Goal: Task Accomplishment & Management: Manage account settings

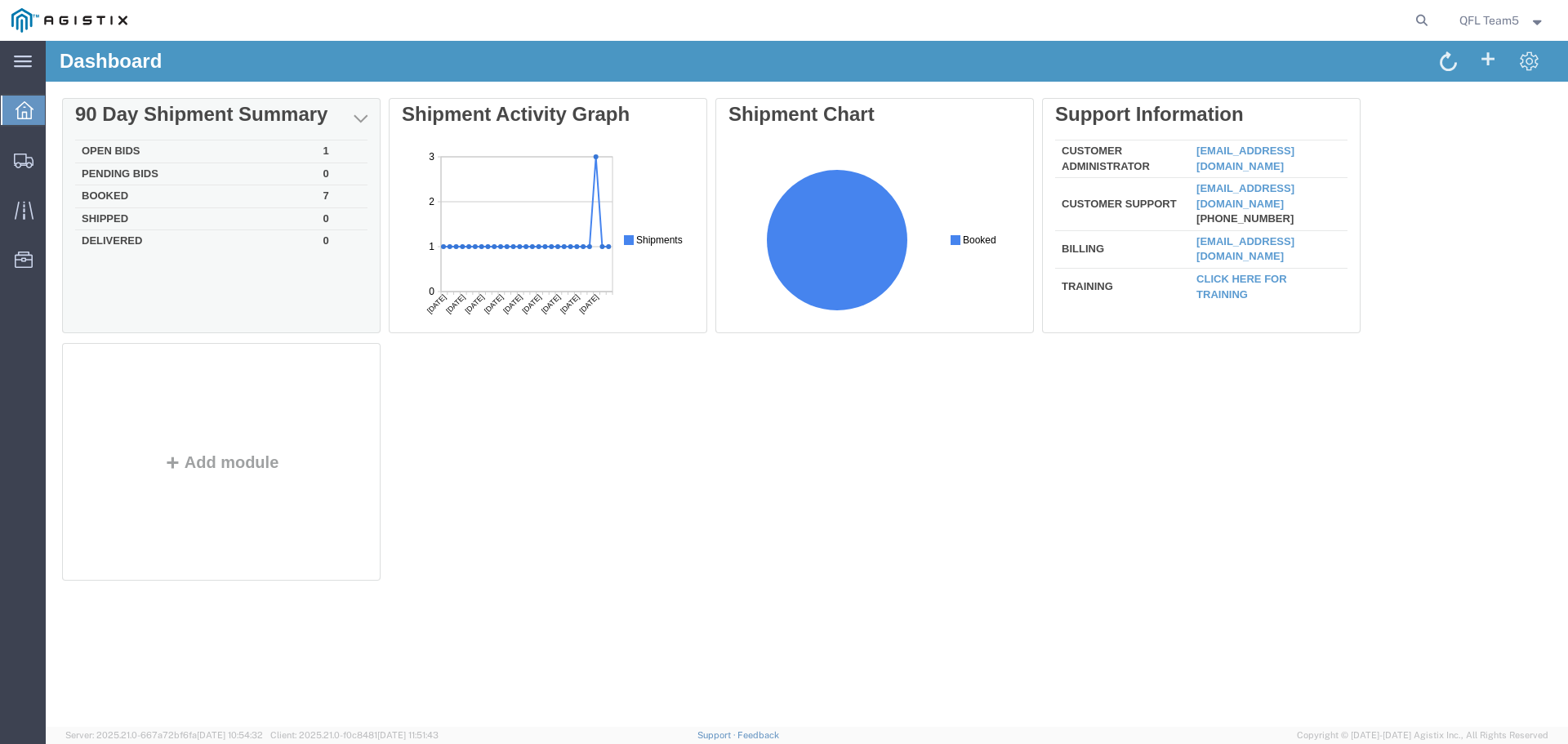
click at [106, 148] on td "Open Bids" at bounding box center [196, 151] width 242 height 23
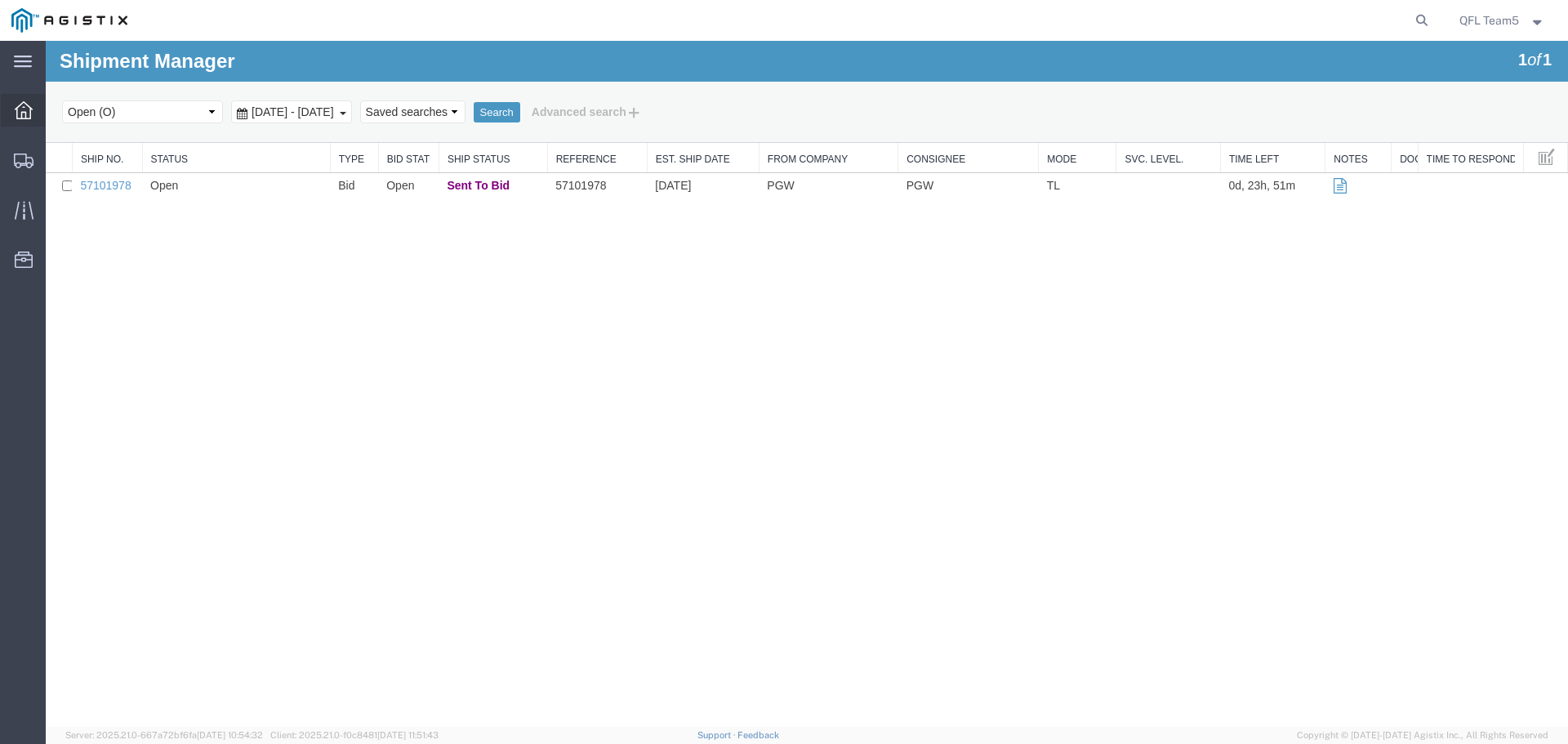
click at [52, 109] on span "Dashboard" at bounding box center [51, 110] width 12 height 33
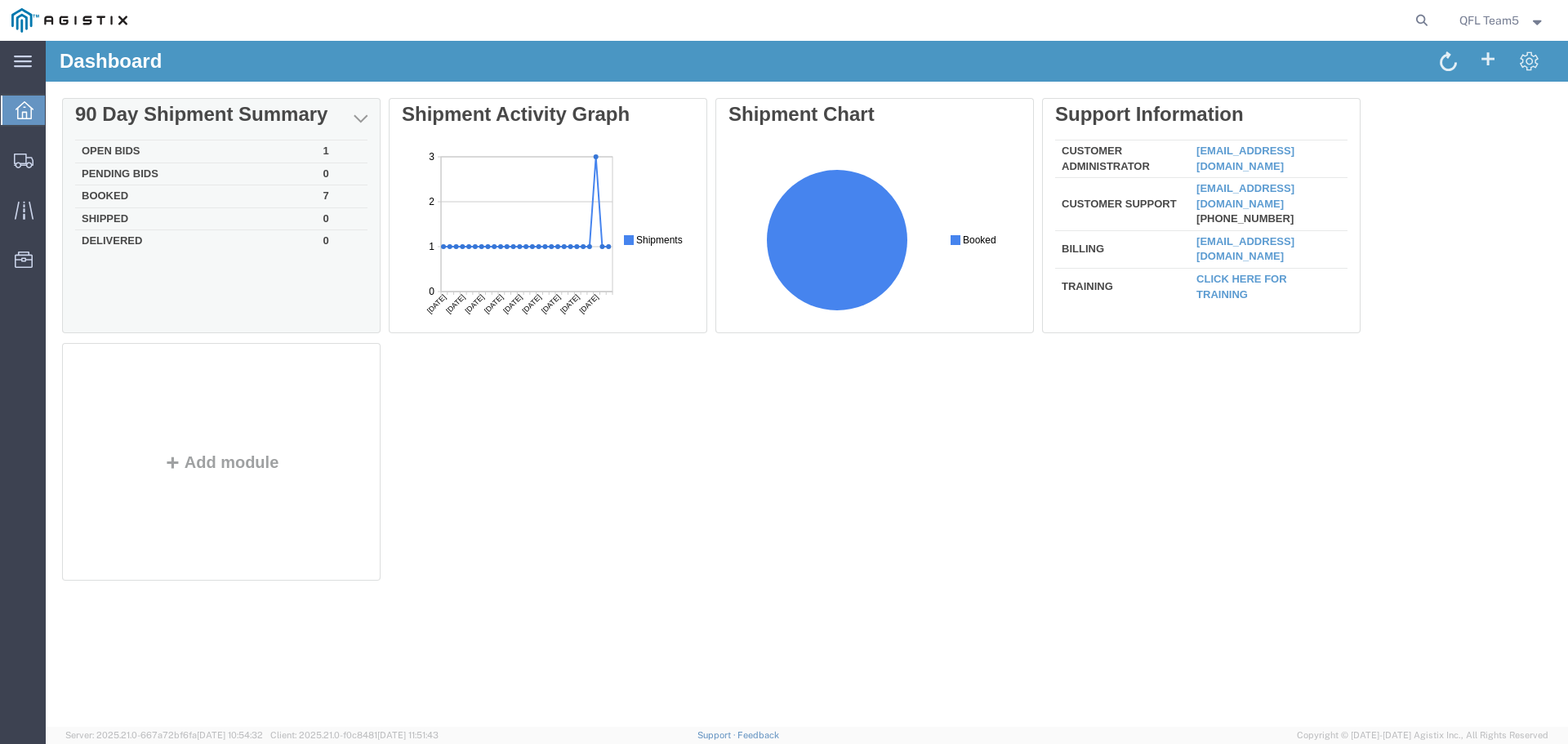
click at [111, 199] on td "Booked" at bounding box center [196, 196] width 242 height 23
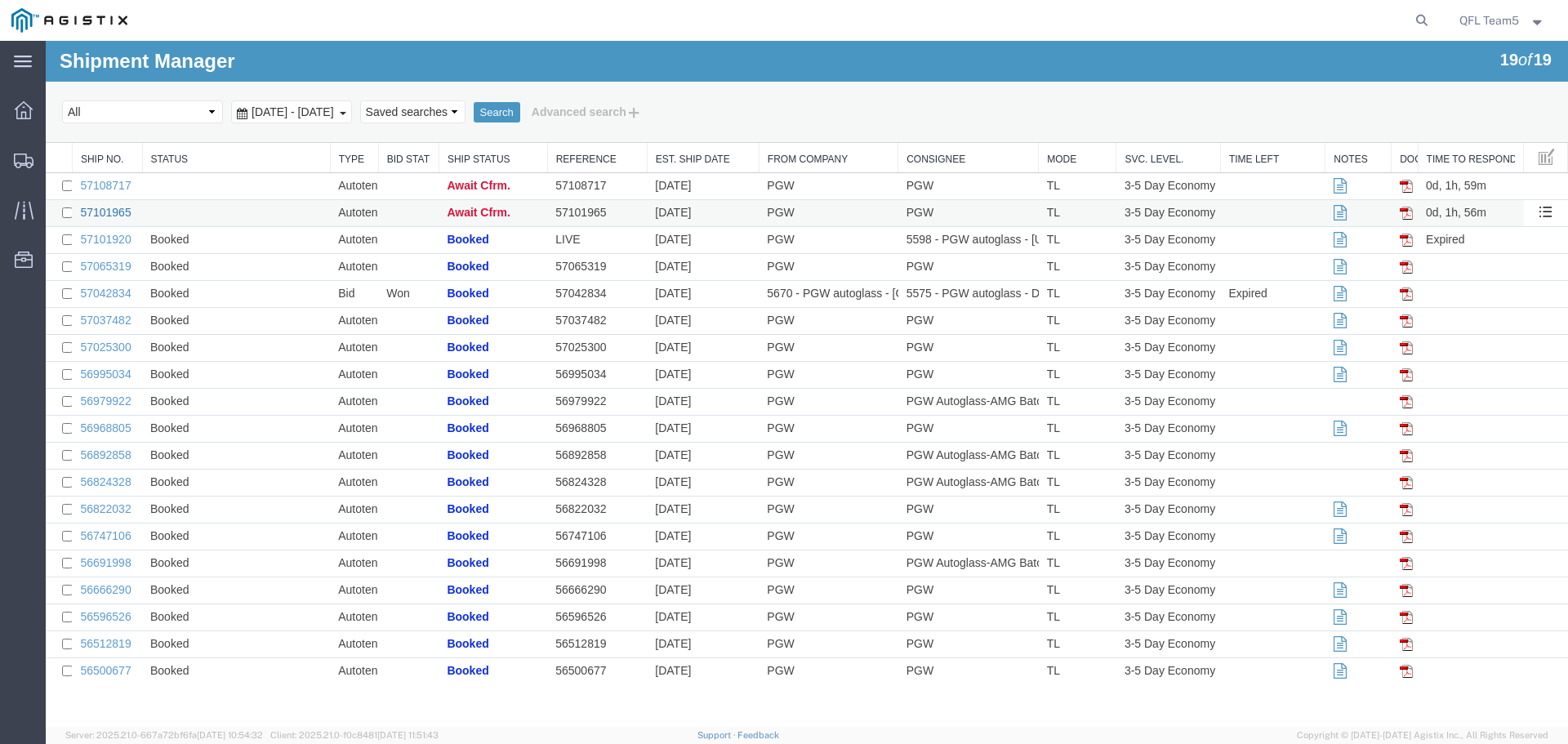
click at [114, 209] on link "57101965" at bounding box center [106, 212] width 51 height 13
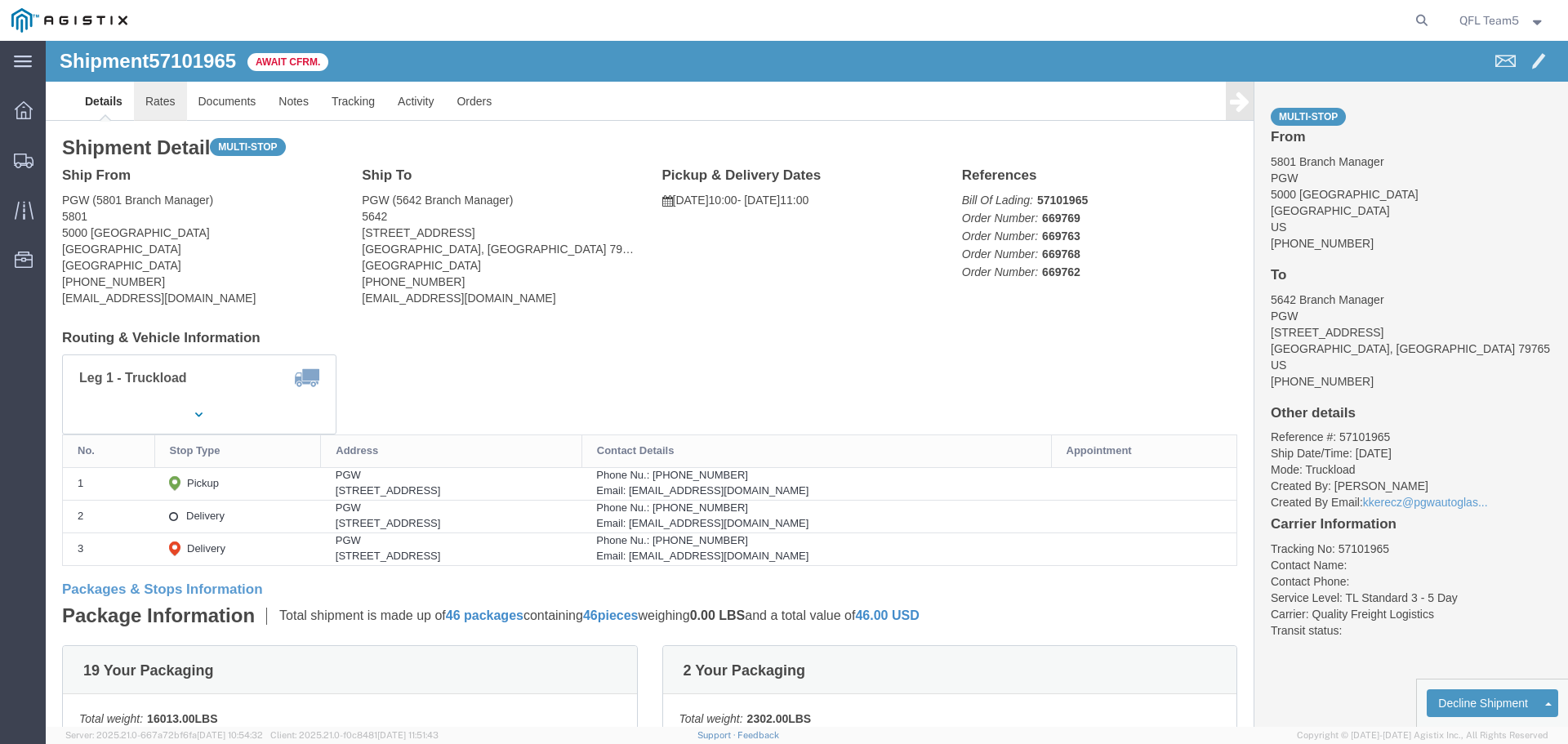
click link "Rates"
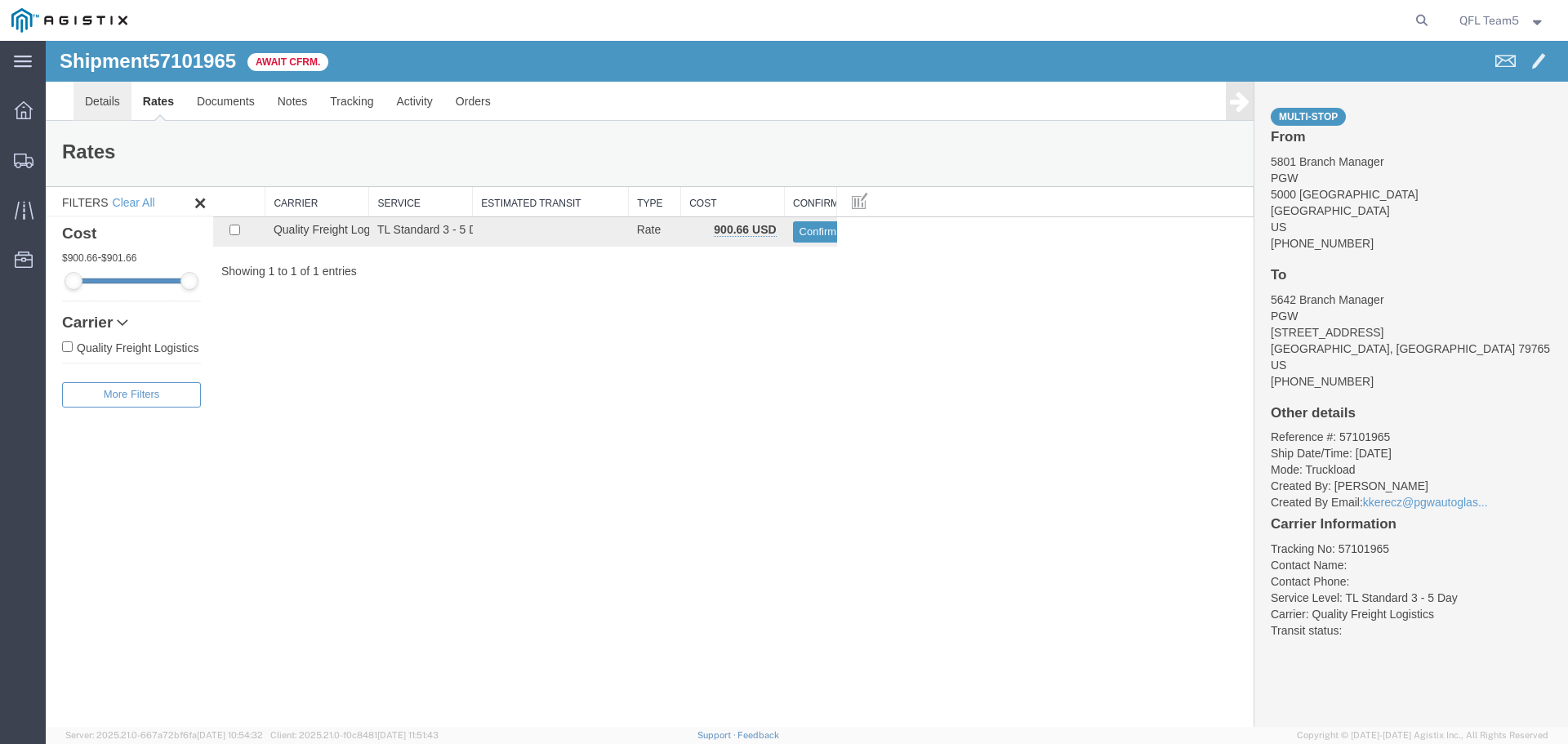
click at [89, 99] on link "Details" at bounding box center [102, 100] width 58 height 39
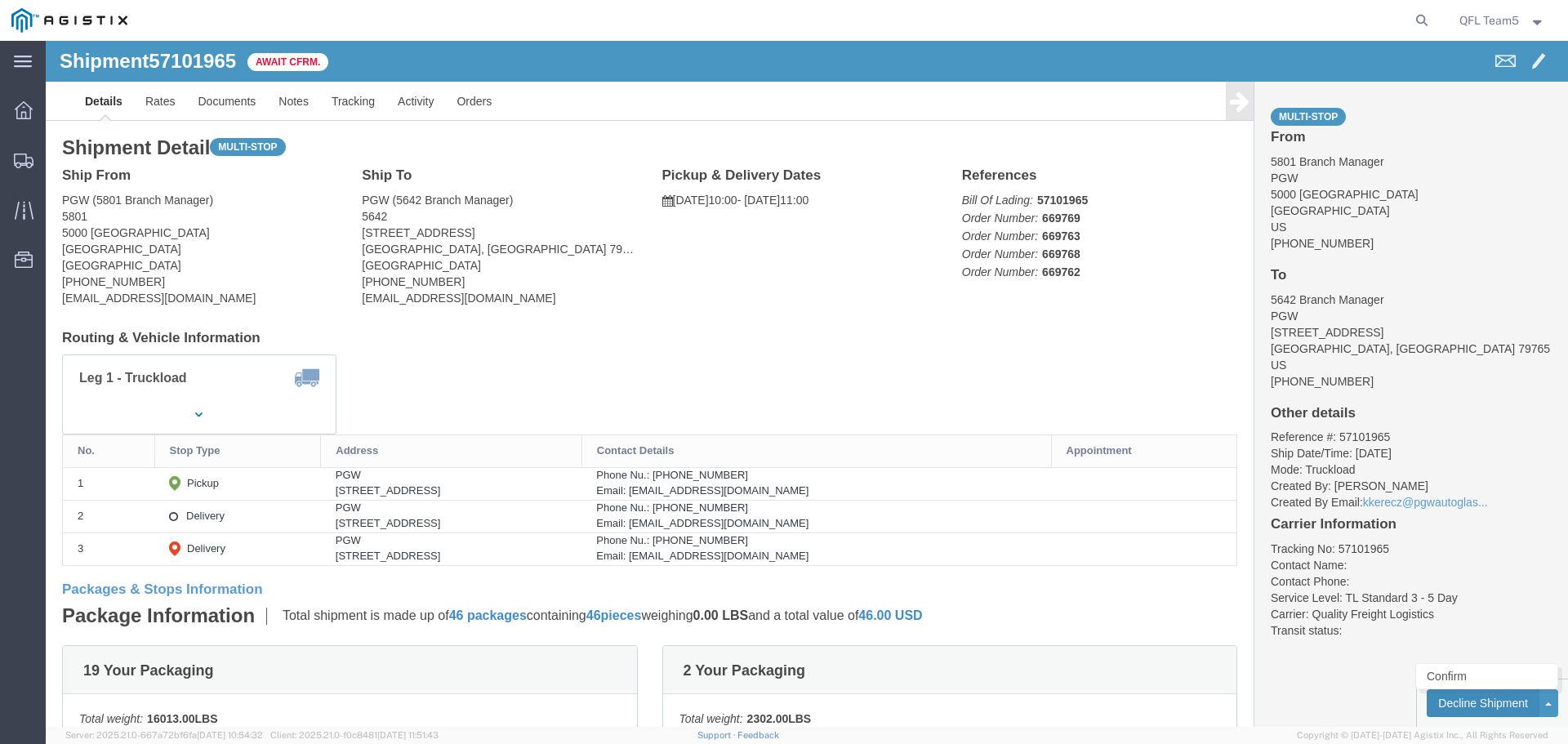
click button "Decline Shipment"
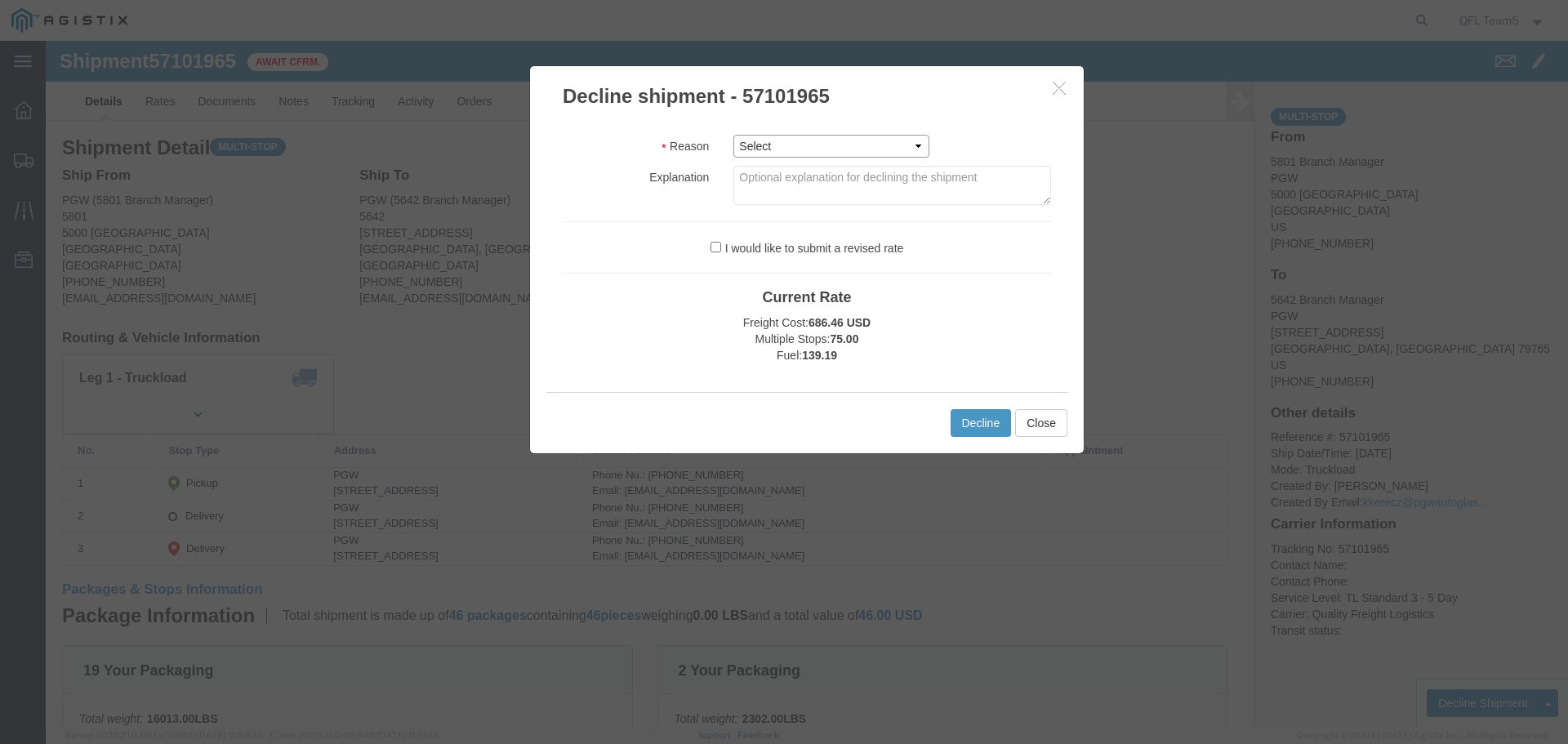
click select "Select Can't haul at contracted rate Can't meet deliver by date / time Can't me…"
select select "Other"
click select "Select Can't haul at contracted rate Can't meet deliver by date / time Can't me…"
click button "Decline"
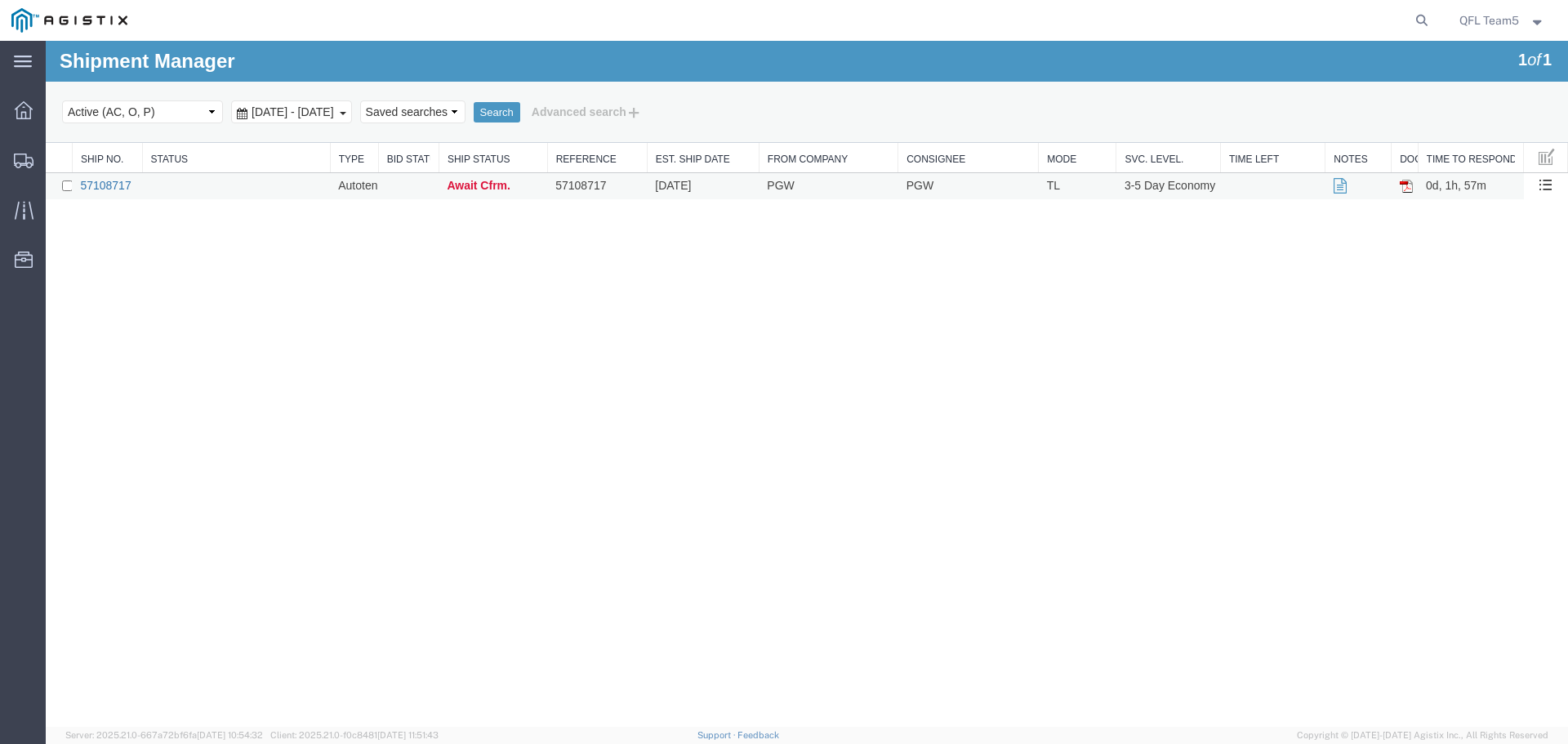
click at [119, 188] on link "57108717" at bounding box center [106, 185] width 51 height 13
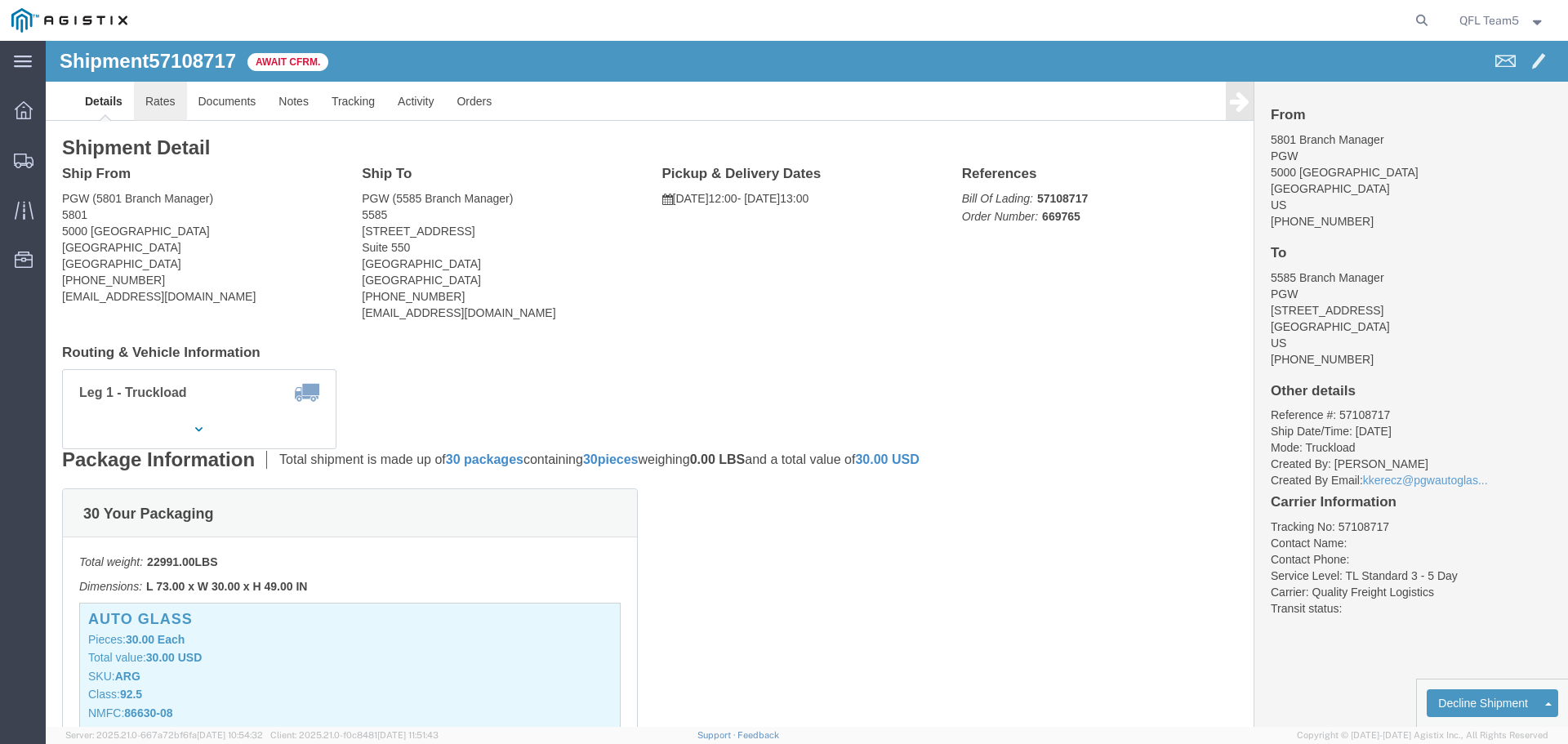
click link "Rates"
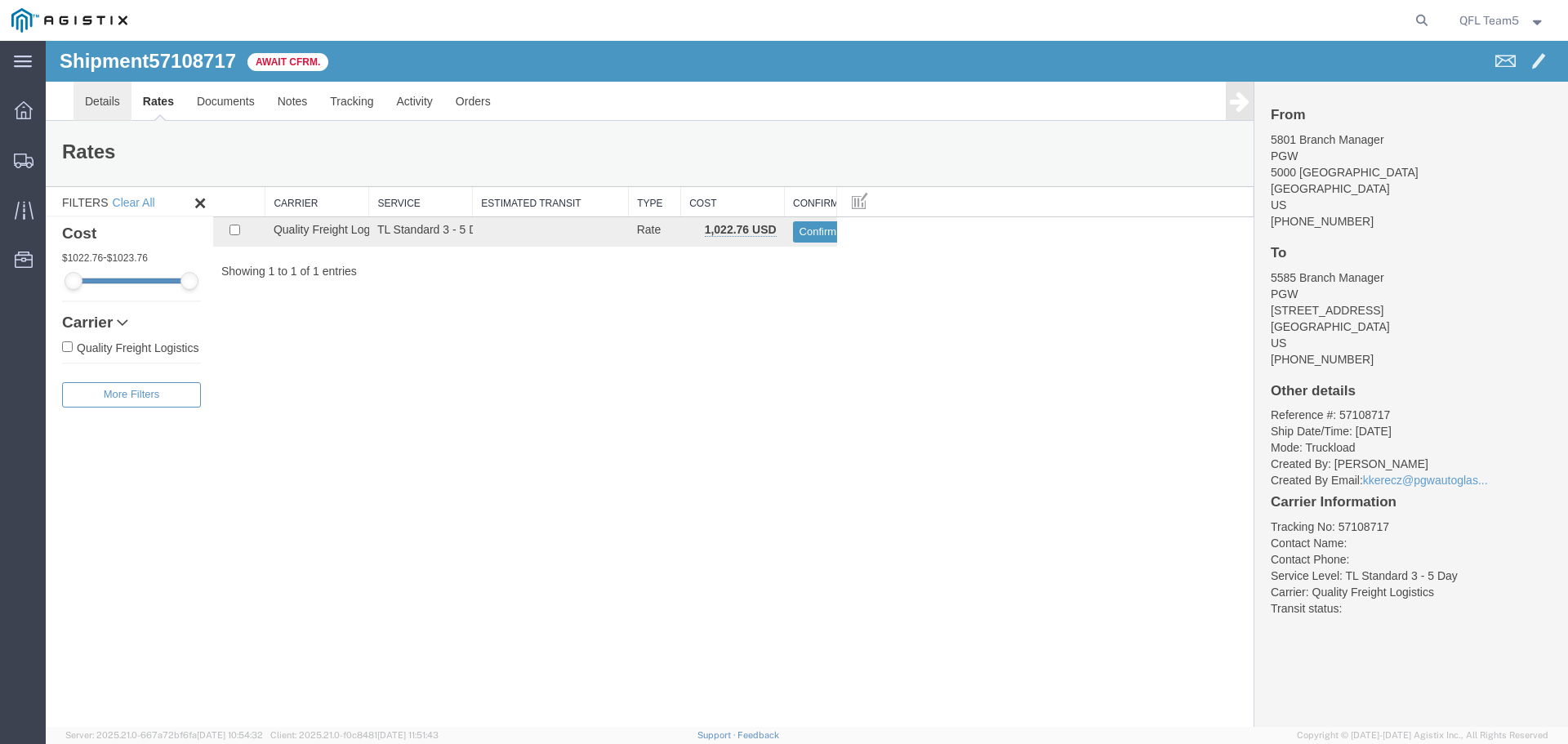
click at [102, 108] on link "Details" at bounding box center [102, 100] width 58 height 39
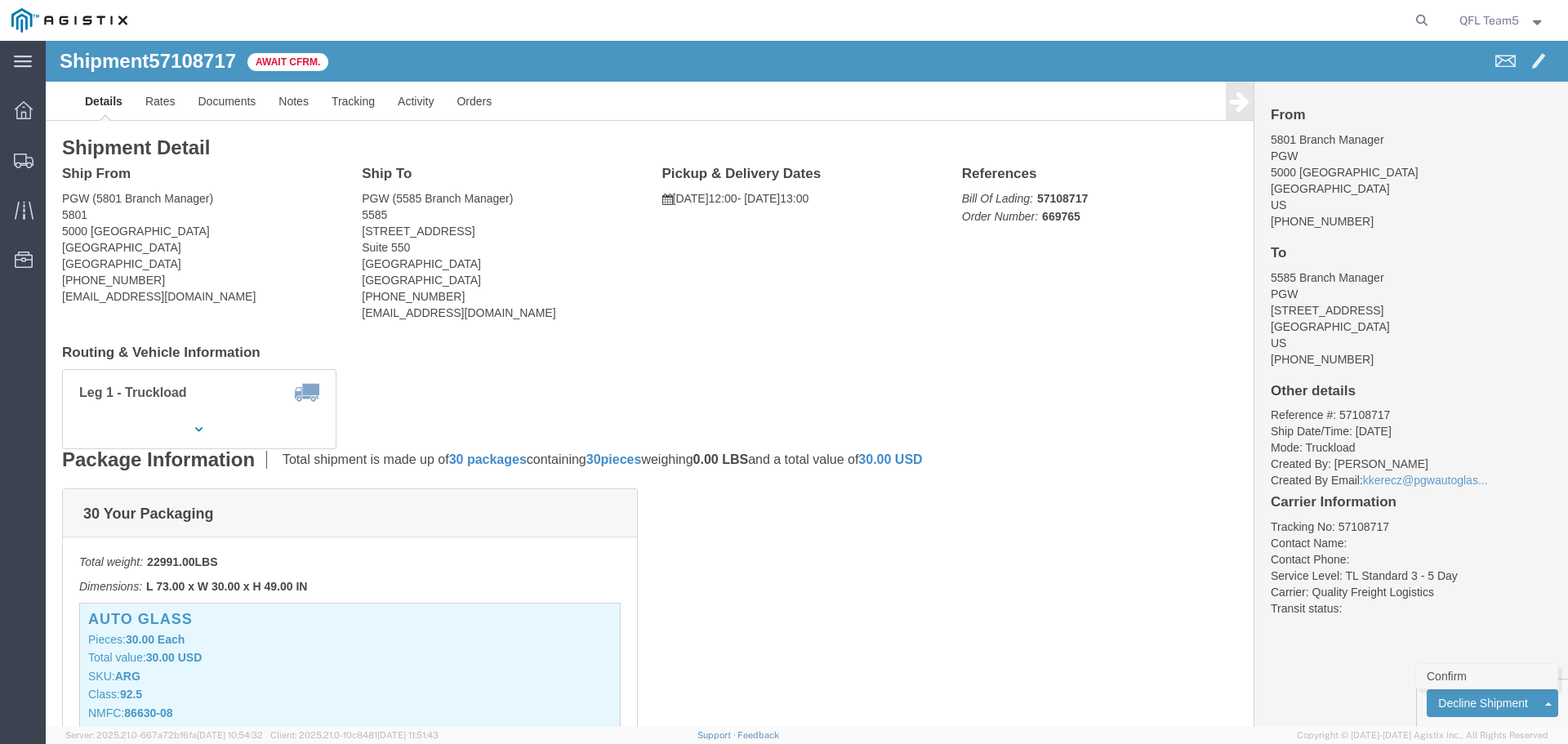
click link "Confirm"
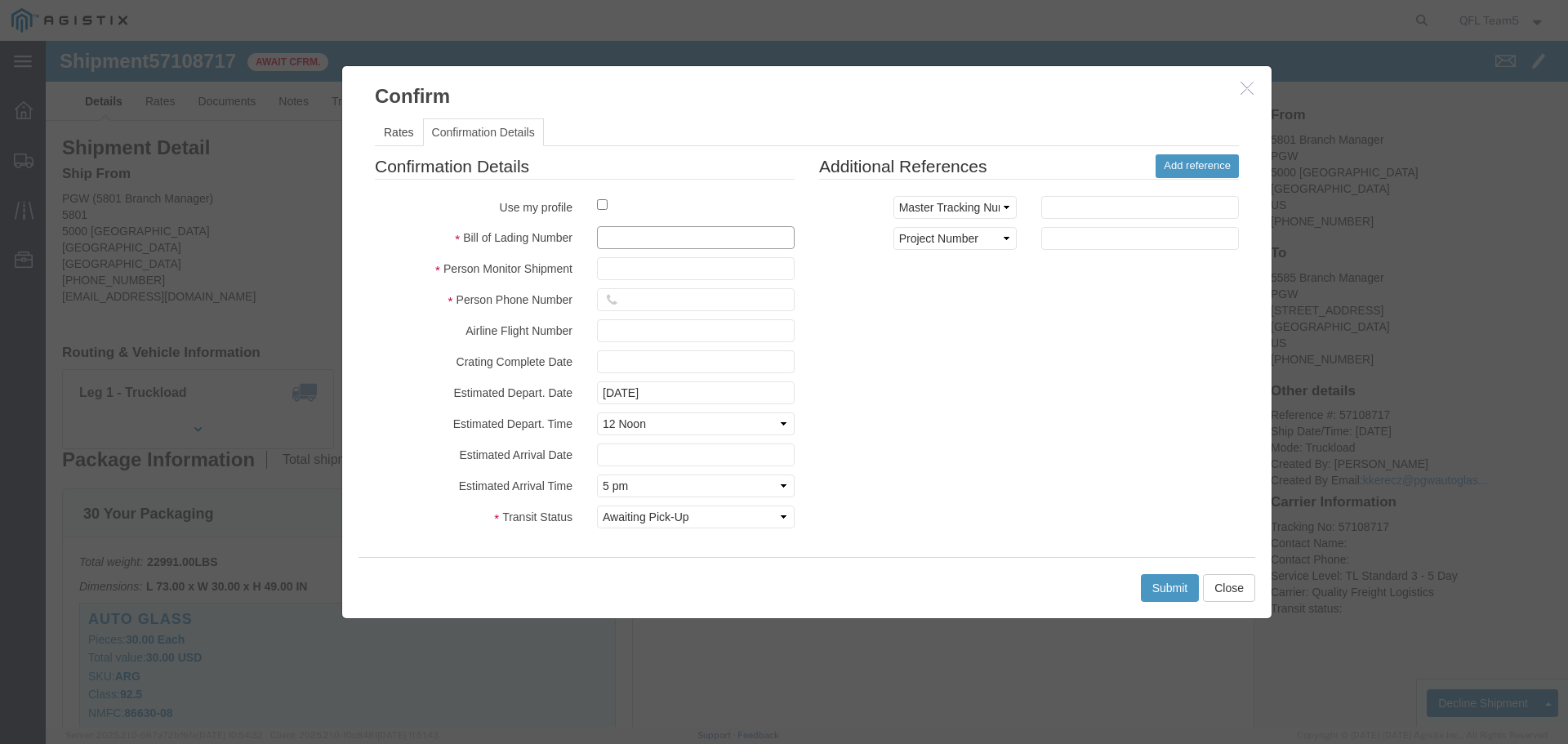
paste input "57108717"
type input "57108717"
click input "text"
type input "[PERSON_NAME]"
click input "text"
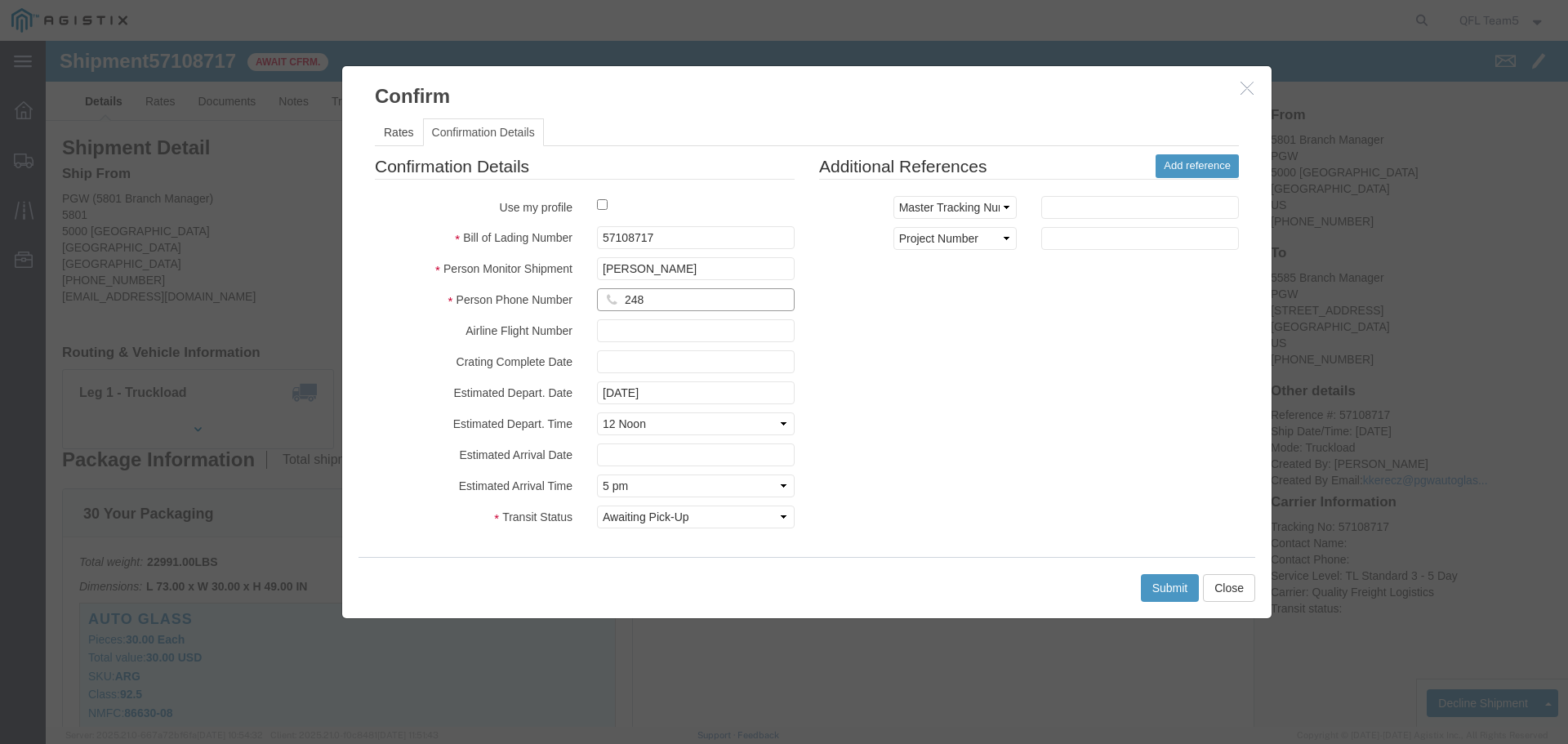
type input "2483139196"
click button "Submit"
